Goal: Task Accomplishment & Management: Manage account settings

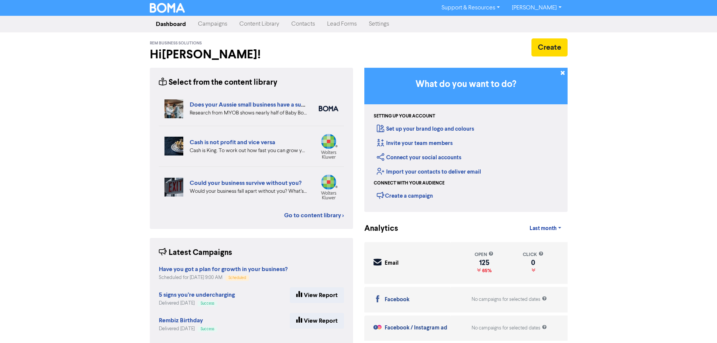
click at [375, 27] on link "Settings" at bounding box center [379, 24] width 32 height 15
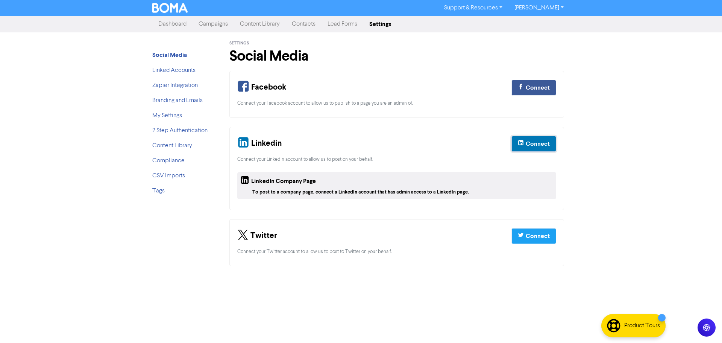
click at [536, 146] on div "Connect" at bounding box center [538, 143] width 24 height 9
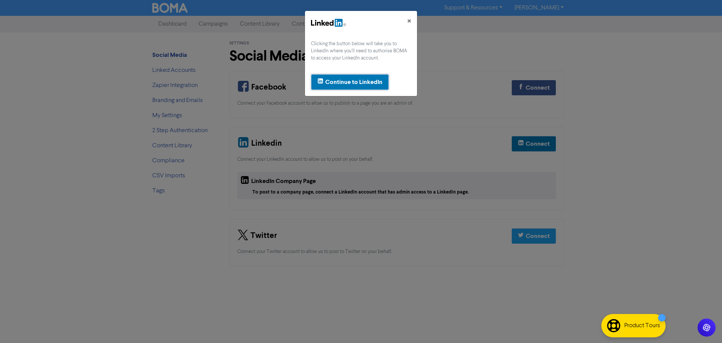
click at [381, 83] on div "Continue to LinkedIn" at bounding box center [353, 81] width 57 height 9
